Goal: Find contact information: Obtain details needed to contact an individual or organization

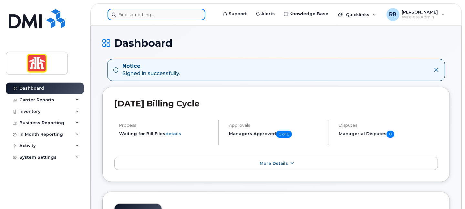
drag, startPoint x: 0, startPoint y: 0, endPoint x: 123, endPoint y: 16, distance: 124.2
click at [123, 16] on input at bounding box center [157, 15] width 98 height 12
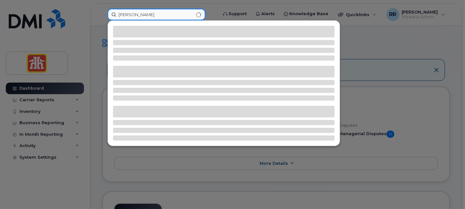
type input "[PERSON_NAME]"
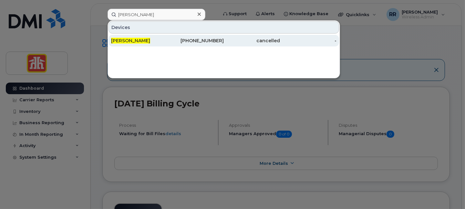
click at [117, 38] on span "[PERSON_NAME]" at bounding box center [130, 41] width 39 height 6
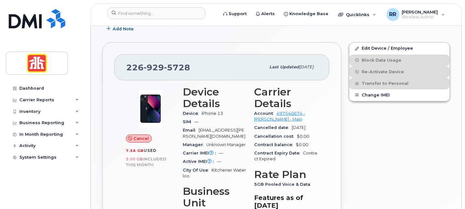
scroll to position [121, 0]
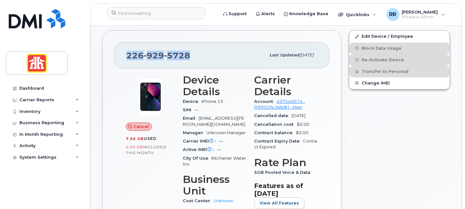
drag, startPoint x: 371, startPoint y: 2, endPoint x: 187, endPoint y: 59, distance: 192.9
click at [187, 59] on span "[PHONE_NUMBER]" at bounding box center [158, 56] width 64 height 10
copy span "[PHONE_NUMBER]"
